Goal: Information Seeking & Learning: Learn about a topic

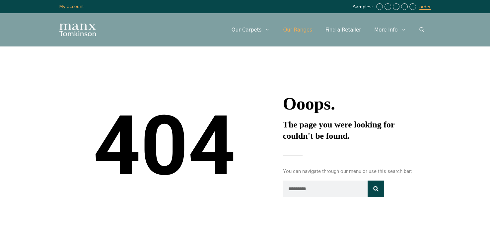
click at [307, 29] on link "Our Ranges" at bounding box center [297, 30] width 42 height 20
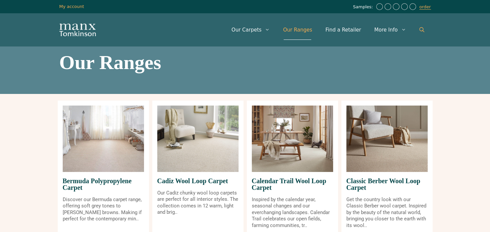
click at [420, 28] on icon "Open Search Bar" at bounding box center [421, 29] width 5 height 5
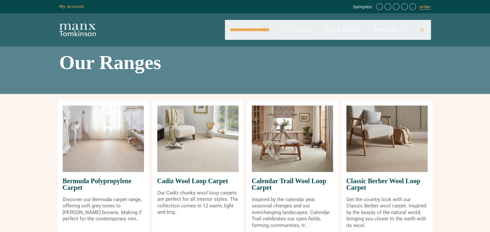
type input "**********"
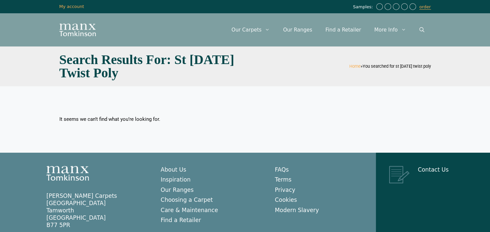
click at [134, 74] on h1 "Search Results for: st lucia twist poly" at bounding box center [150, 66] width 182 height 27
click at [303, 28] on link "Our Ranges" at bounding box center [297, 30] width 42 height 20
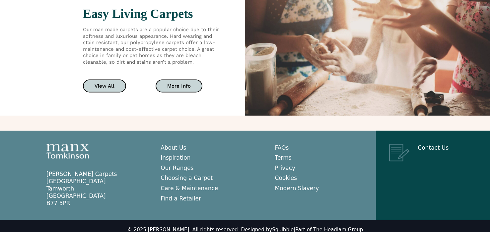
scroll to position [1244, 0]
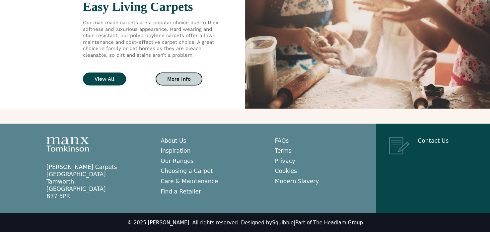
click at [115, 78] on link "View All" at bounding box center [104, 79] width 43 height 13
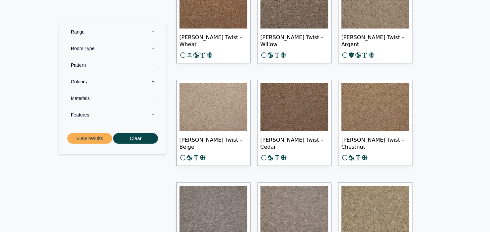
scroll to position [2057, 0]
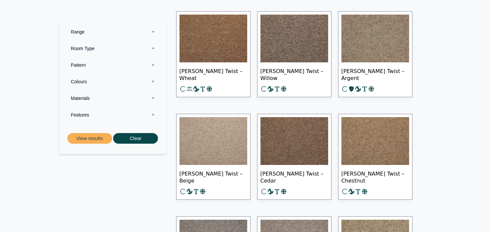
click at [124, 32] on label "Range 0" at bounding box center [112, 31] width 97 height 17
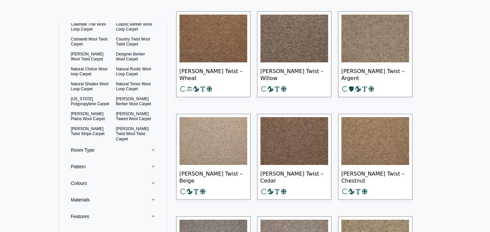
scroll to position [57, 0]
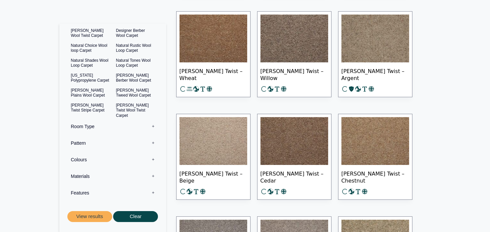
click at [88, 176] on label "Materials 0" at bounding box center [112, 176] width 97 height 17
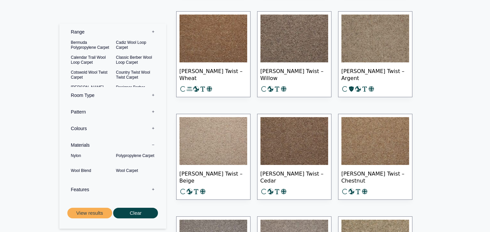
scroll to position [0, 0]
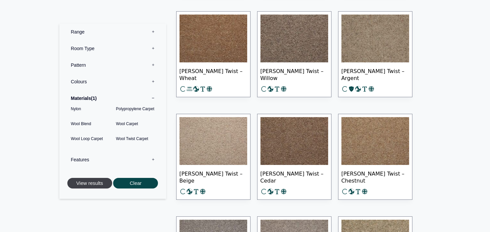
click at [94, 185] on button "View results" at bounding box center [89, 183] width 45 height 11
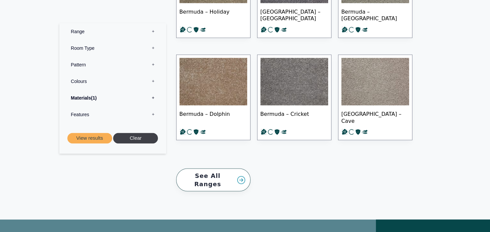
scroll to position [1062, 0]
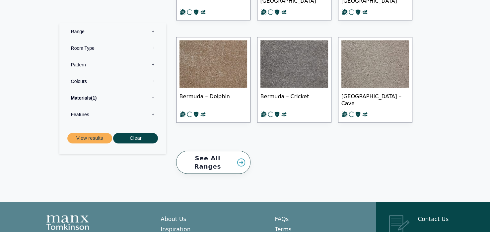
click at [210, 158] on link "See All Ranges" at bounding box center [213, 162] width 74 height 23
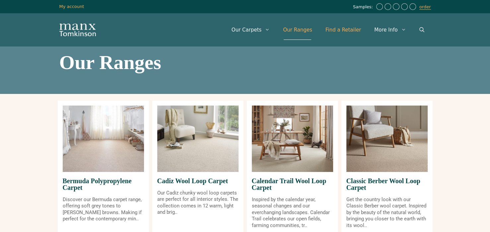
click at [349, 30] on link "Find a Retailer" at bounding box center [343, 30] width 49 height 20
click at [423, 30] on icon "Open Search Bar" at bounding box center [421, 29] width 5 height 5
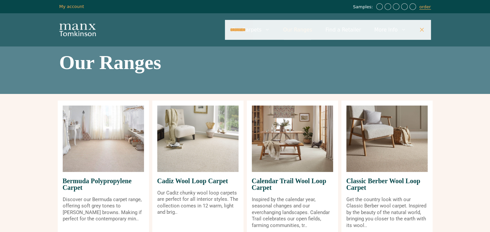
type input "********"
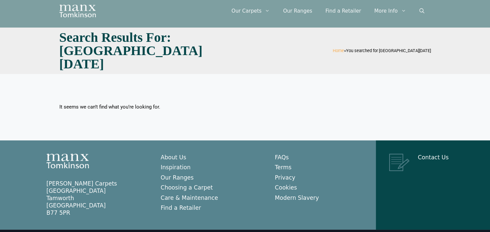
scroll to position [29, 0]
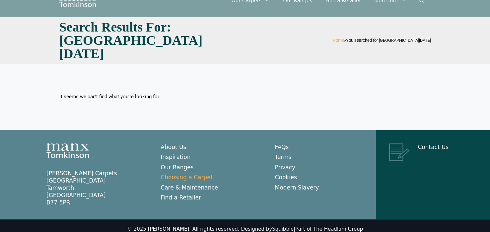
click at [178, 174] on link "Choosing a Carpet" at bounding box center [187, 177] width 52 height 7
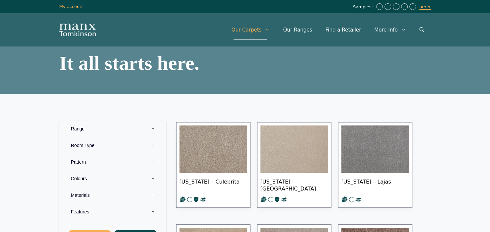
click at [88, 128] on label "Range 0" at bounding box center [112, 128] width 97 height 17
